Goal: Complete application form

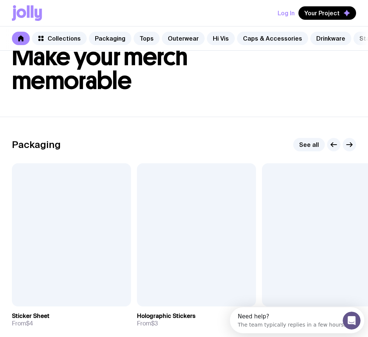
click at [335, 3] on div "Log In Your Project" at bounding box center [184, 13] width 344 height 26
click at [330, 9] on button "Your Project" at bounding box center [328, 12] width 58 height 13
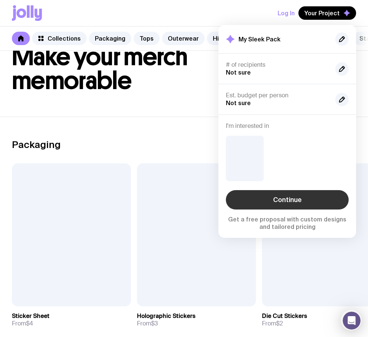
click at [281, 203] on link "Continue" at bounding box center [287, 199] width 123 height 19
click at [293, 200] on link "Continue" at bounding box center [287, 199] width 123 height 19
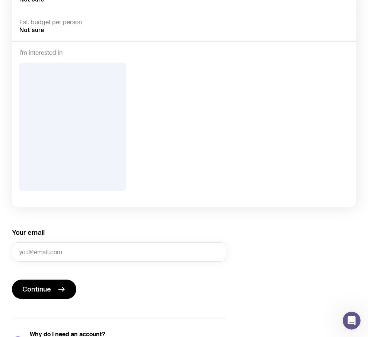
scroll to position [157, 0]
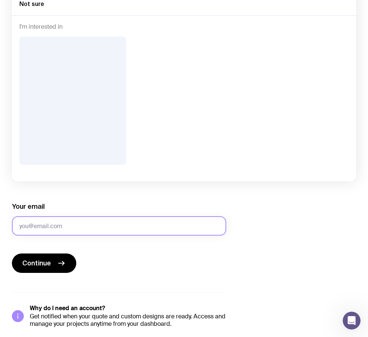
click at [67, 221] on input "Your email" at bounding box center [119, 225] width 214 height 19
type input "[EMAIL_ADDRESS][DOMAIN_NAME]"
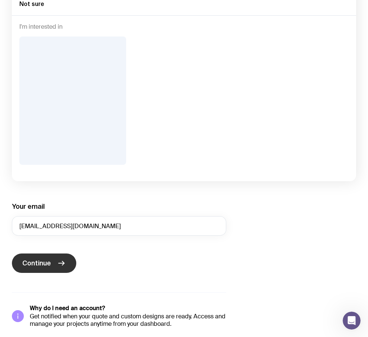
click at [44, 258] on span "Continue" at bounding box center [36, 262] width 29 height 9
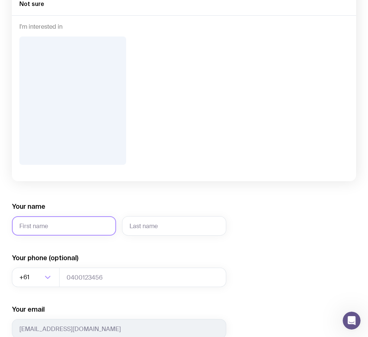
click at [68, 216] on input "Your name" at bounding box center [64, 225] width 104 height 19
type input "Serhii"
type input "Brykov"
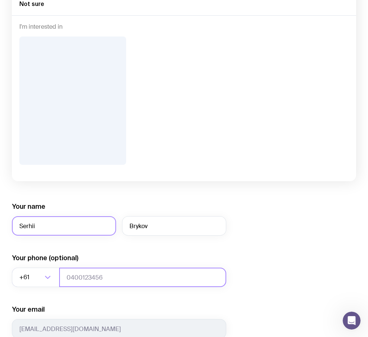
type input "0664130449"
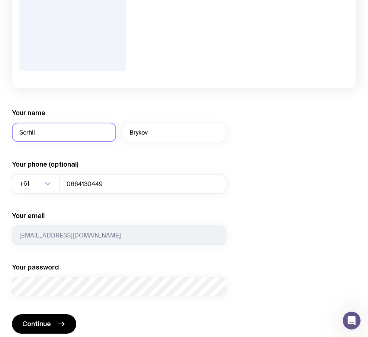
scroll to position [267, 0]
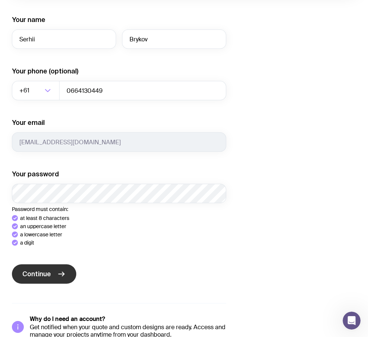
click at [47, 264] on button "Continue" at bounding box center [44, 273] width 64 height 19
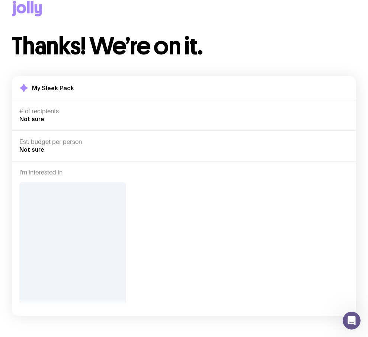
scroll to position [2, 0]
